Goal: Manage account settings

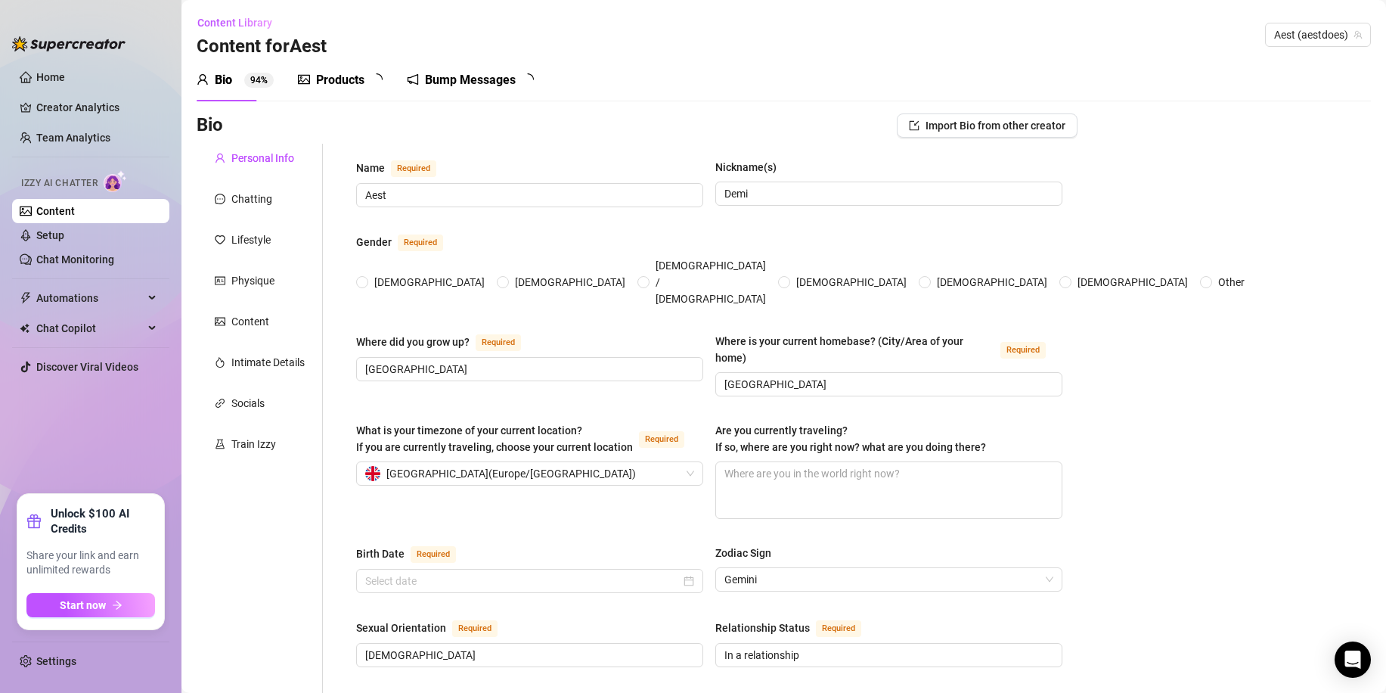
radio input "true"
type input "[DATE]"
click at [88, 98] on link "Creator Analytics" at bounding box center [96, 107] width 121 height 24
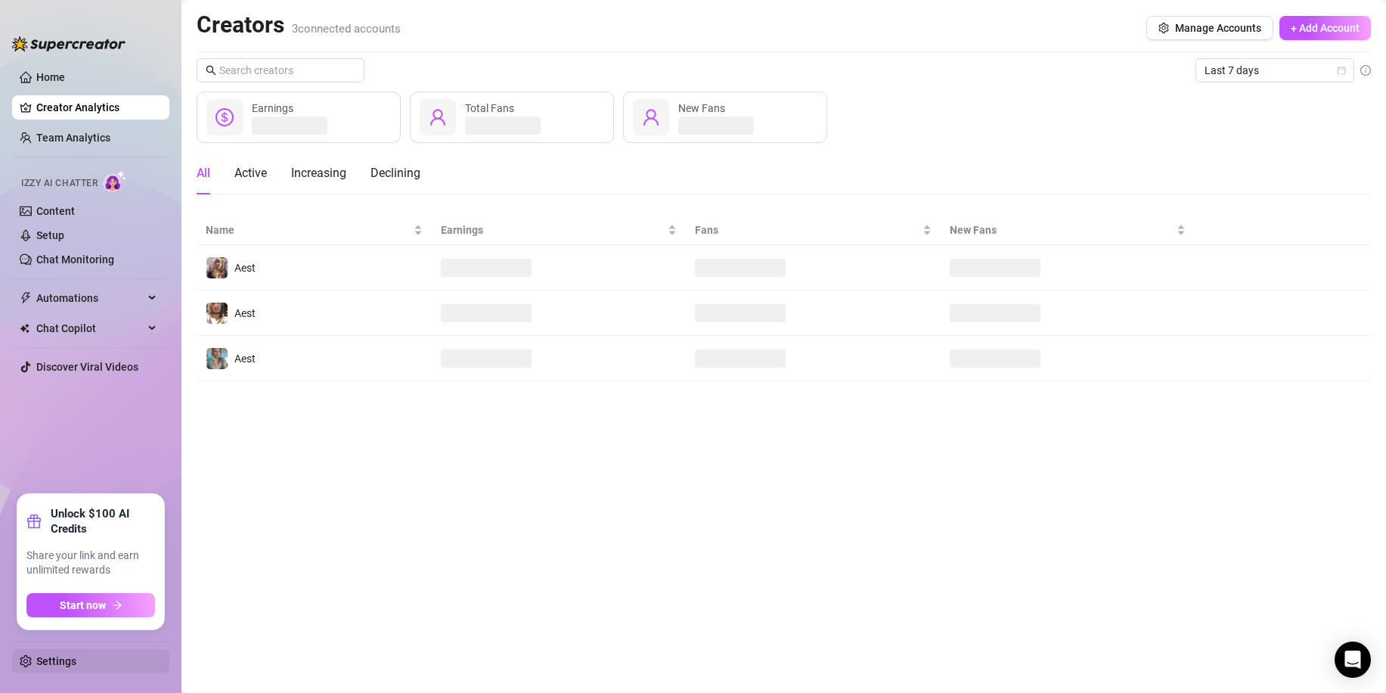
click at [76, 659] on link "Settings" at bounding box center [56, 661] width 40 height 12
